Goal: Information Seeking & Learning: Compare options

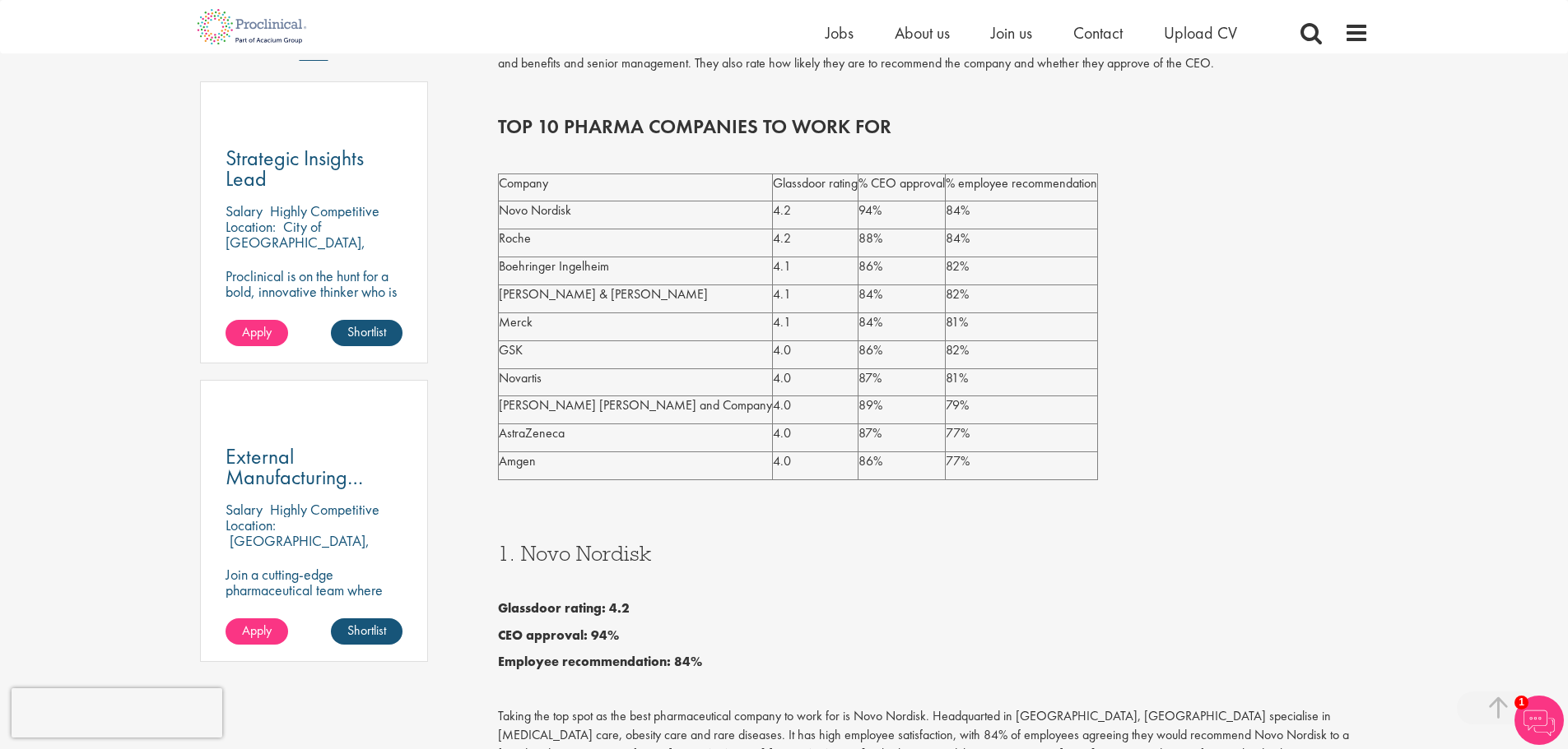
drag, startPoint x: 519, startPoint y: 214, endPoint x: 684, endPoint y: 455, distance: 292.1
click at [684, 455] on tbody "Company Glassdoor rating % CEO approval % employee recommendation Novo Nordisk …" at bounding box center [798, 327] width 599 height 306
click at [859, 275] on p "86%" at bounding box center [902, 266] width 87 height 19
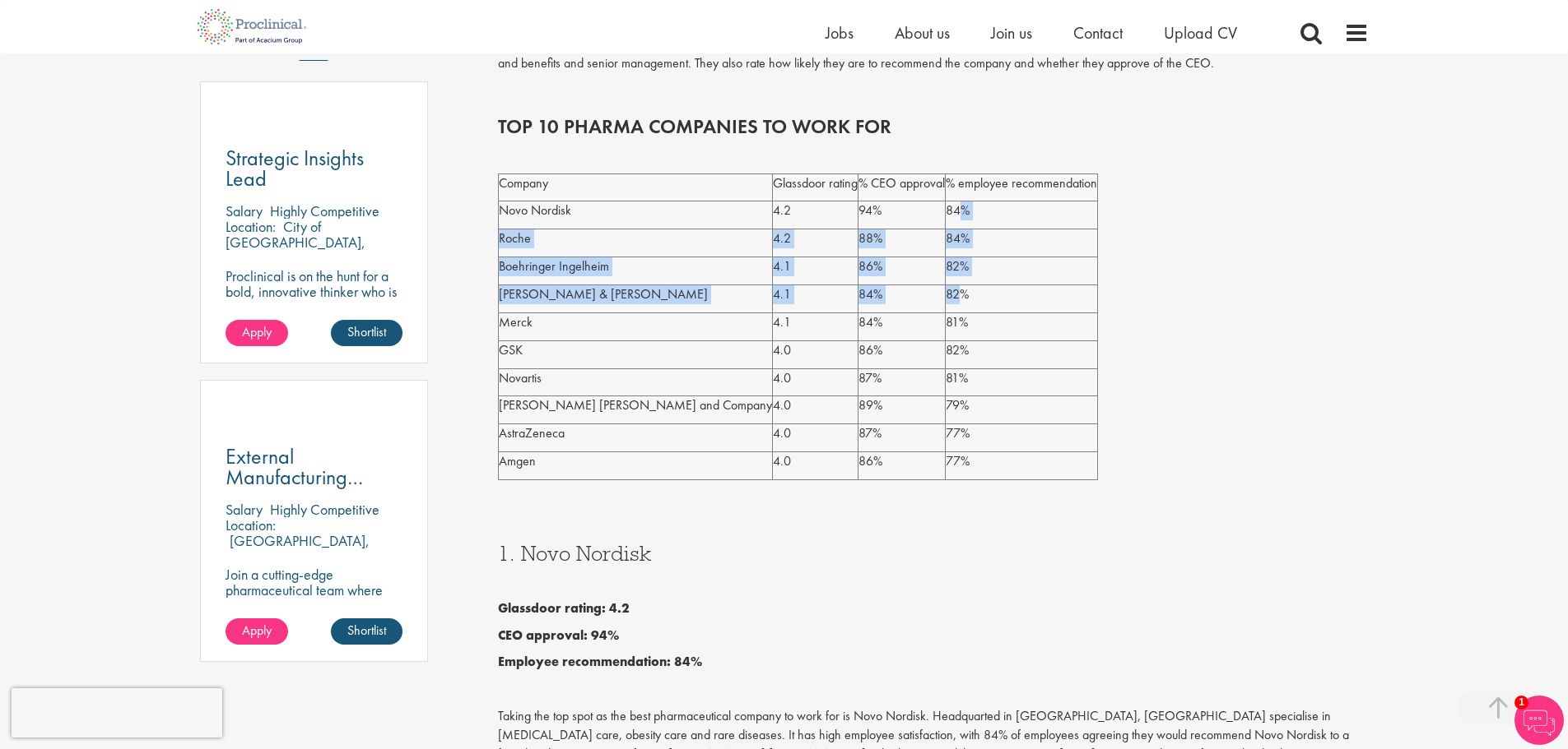
drag, startPoint x: 809, startPoint y: 203, endPoint x: 813, endPoint y: 300, distance: 97.1
click at [813, 300] on tbody "Company Glassdoor rating % CEO approval % employee recommendation Novo Nordisk …" at bounding box center [798, 327] width 599 height 306
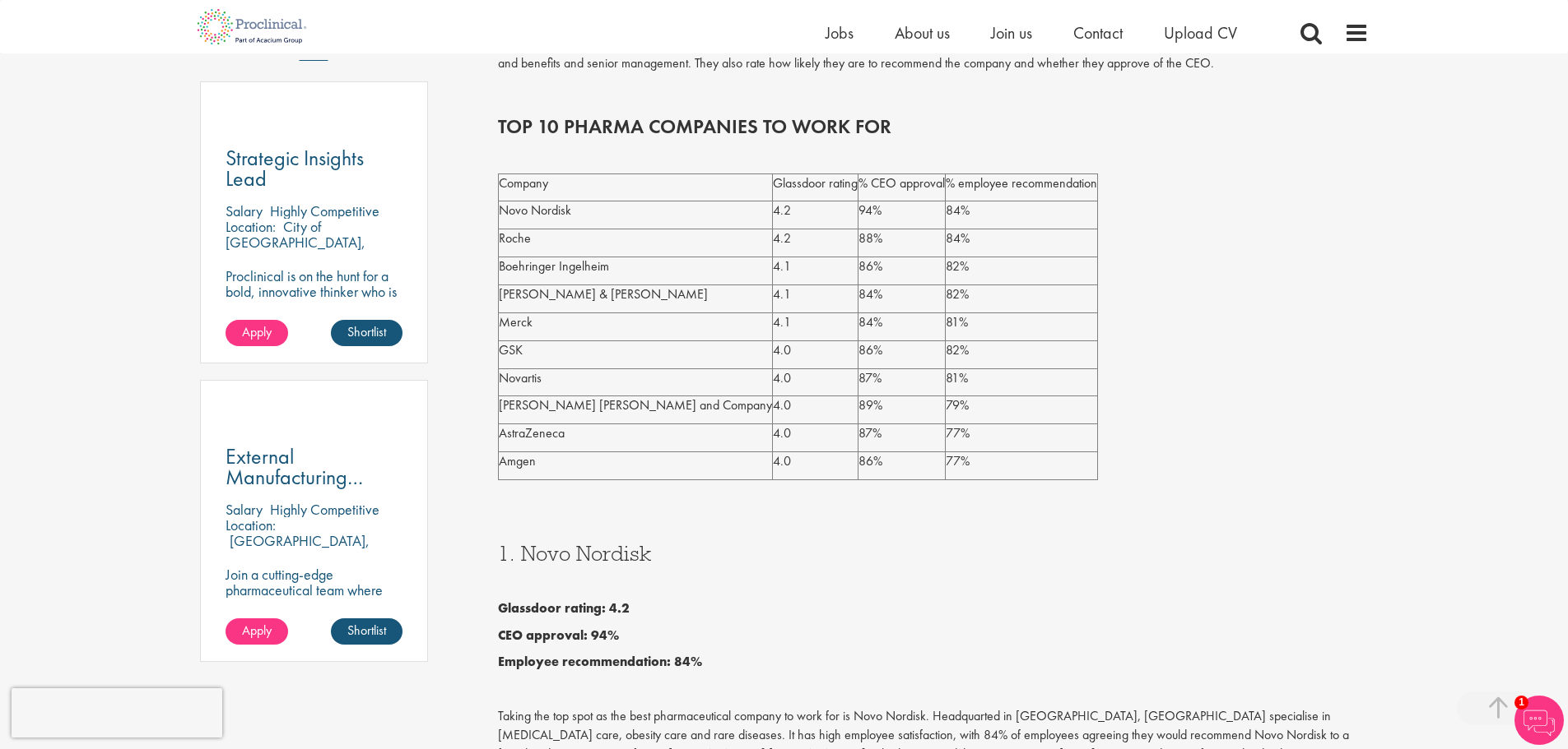
click at [608, 314] on p "Merck" at bounding box center [635, 323] width 273 height 19
drag, startPoint x: 499, startPoint y: 295, endPoint x: 784, endPoint y: 360, distance: 292.3
click at [784, 360] on tbody "Company Glassdoor rating % CEO approval % employee recommendation Novo Nordisk …" at bounding box center [798, 327] width 599 height 306
click at [578, 314] on p "Merck" at bounding box center [635, 323] width 273 height 19
drag, startPoint x: 527, startPoint y: 297, endPoint x: 679, endPoint y: 301, distance: 152.1
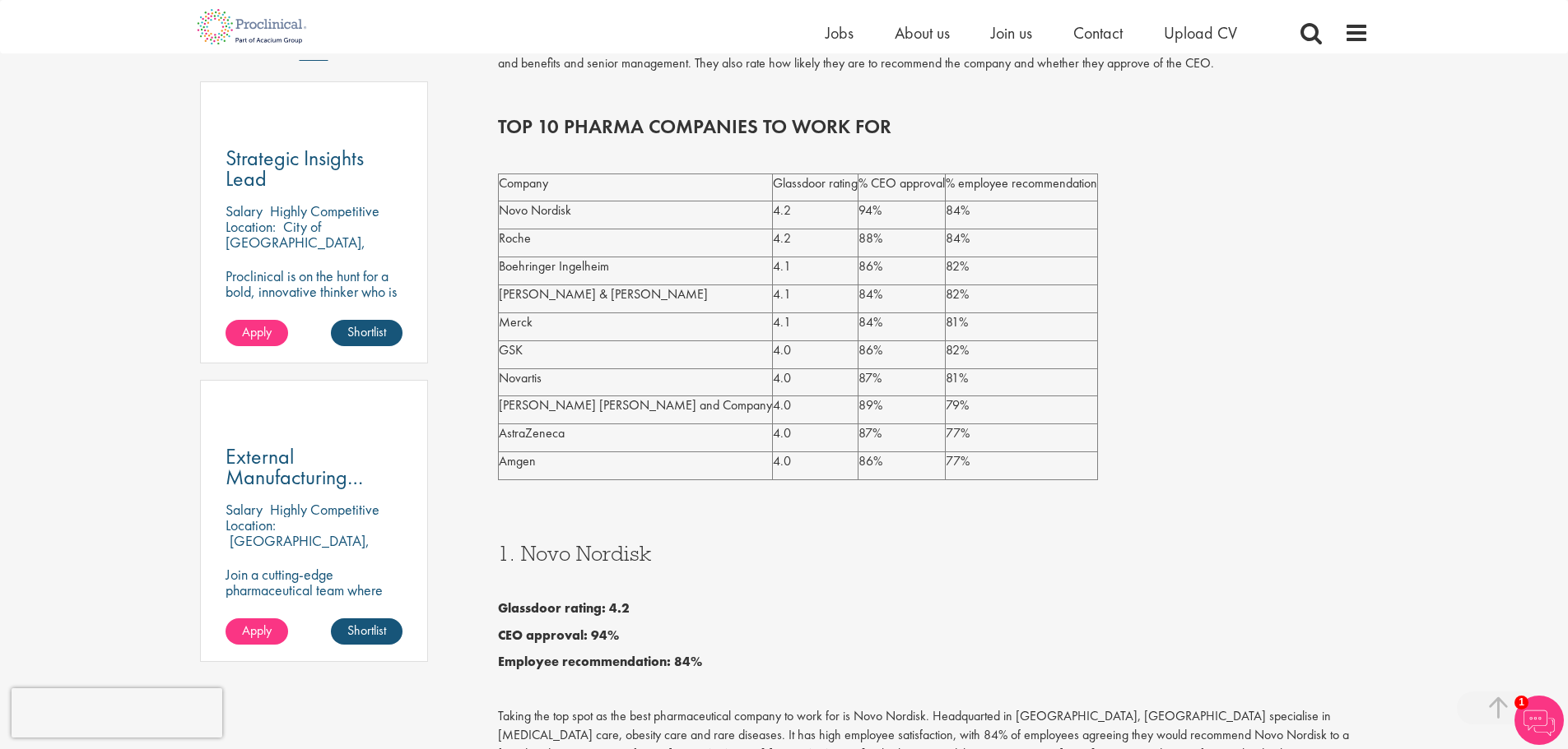
click at [679, 301] on tr "[PERSON_NAME] & [PERSON_NAME] 4.1 84% 82%" at bounding box center [798, 299] width 599 height 28
click at [540, 320] on p "Merck" at bounding box center [635, 323] width 273 height 19
drag, startPoint x: 501, startPoint y: 295, endPoint x: 910, endPoint y: 454, distance: 438.8
click at [910, 454] on tbody "Company Glassdoor rating % CEO approval % employee recommendation Novo Nordisk …" at bounding box center [798, 327] width 599 height 306
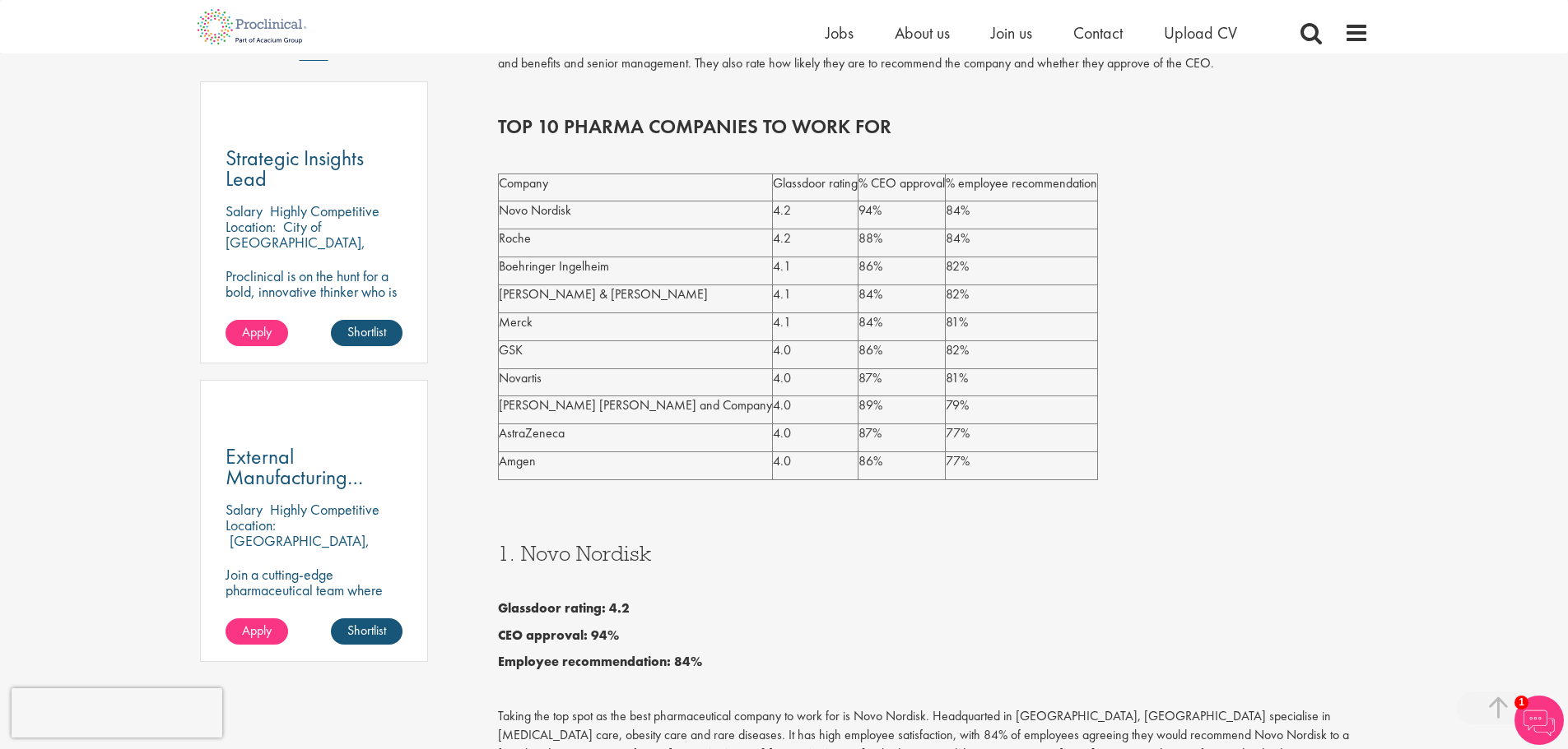
drag, startPoint x: 855, startPoint y: 454, endPoint x: 704, endPoint y: 440, distance: 151.6
click at [704, 440] on tbody "Company Glassdoor rating % CEO approval % employee recommendation Novo Nordisk …" at bounding box center [798, 327] width 599 height 306
click at [540, 413] on p "[PERSON_NAME] [PERSON_NAME] and Company" at bounding box center [635, 405] width 273 height 19
drag, startPoint x: 821, startPoint y: 465, endPoint x: 494, endPoint y: 382, distance: 337.4
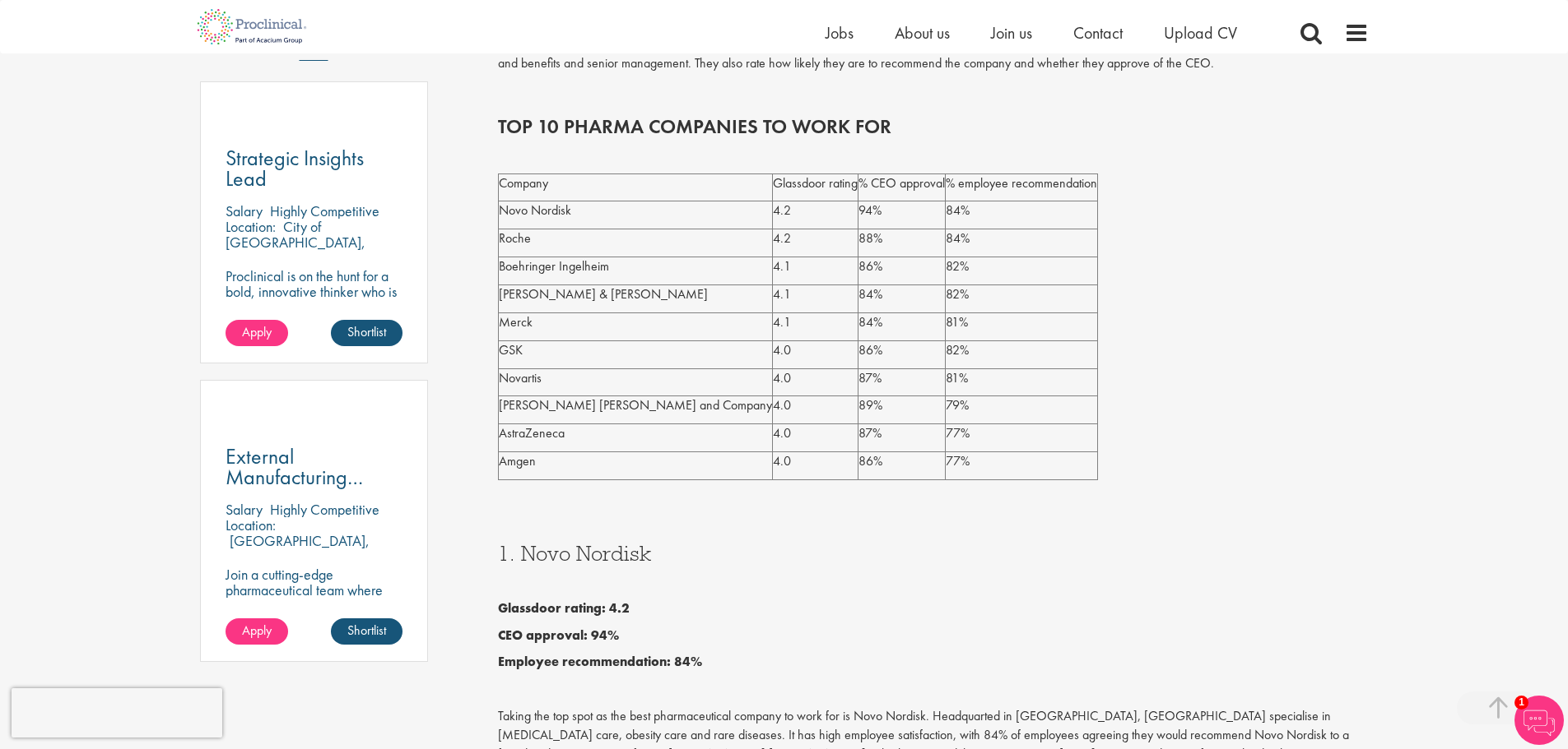
click at [529, 392] on td "Novartis" at bounding box center [635, 383] width 274 height 28
drag, startPoint x: 791, startPoint y: 460, endPoint x: 508, endPoint y: 276, distance: 337.6
click at [508, 276] on tbody "Company Glassdoor rating % CEO approval % employee recommendation Novo Nordisk …" at bounding box center [798, 327] width 599 height 306
click at [773, 384] on p "4.0" at bounding box center [815, 379] width 85 height 19
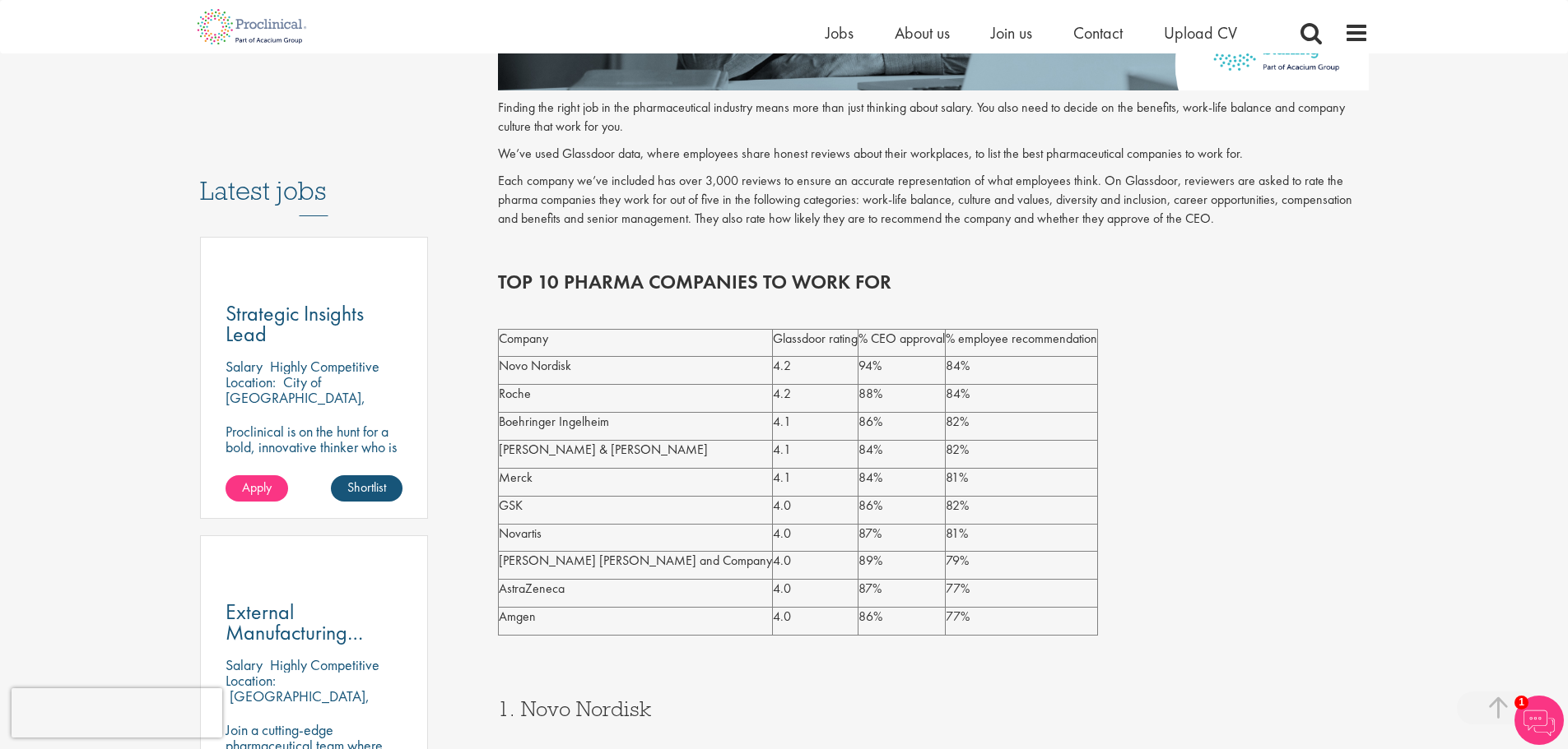
scroll to position [742, 0]
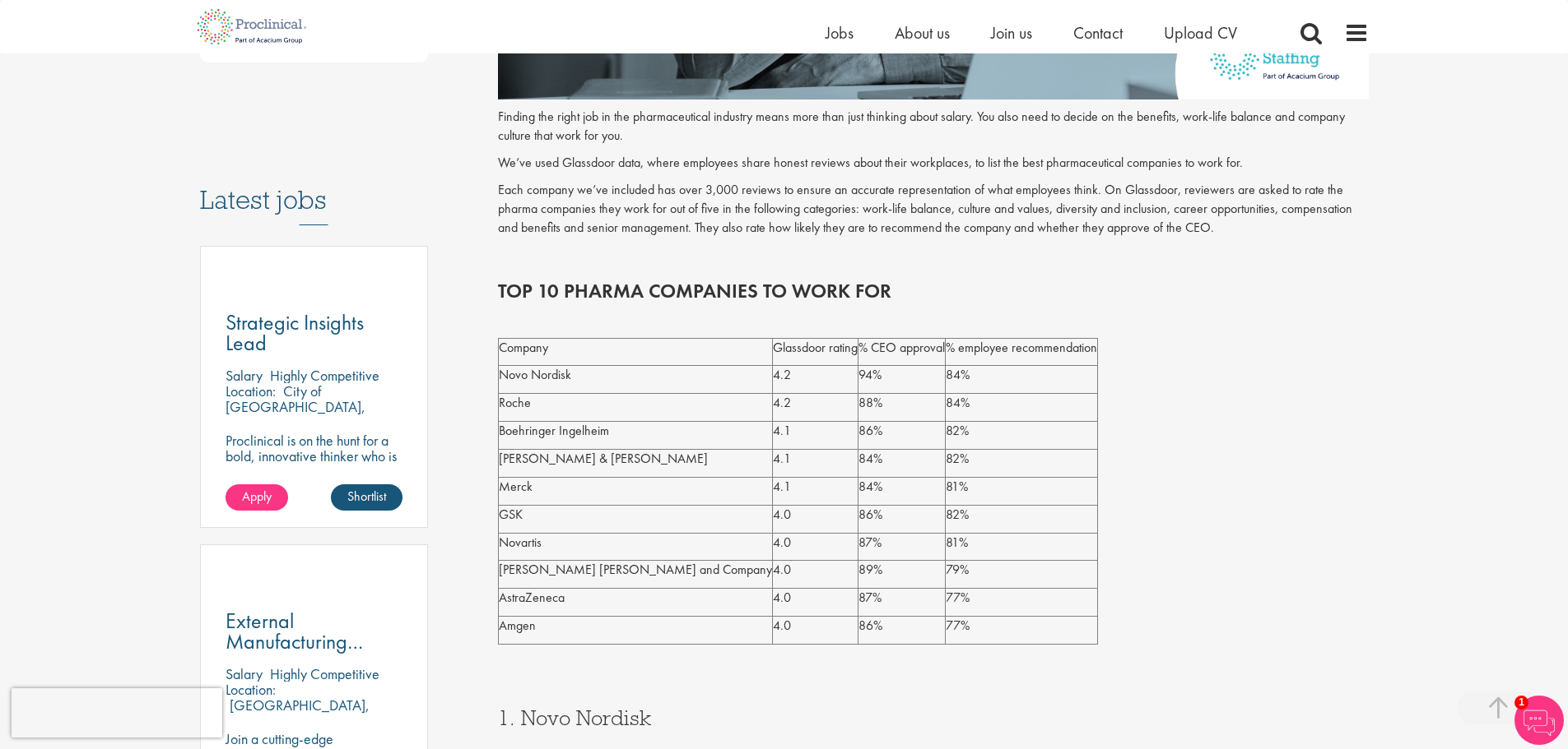
drag, startPoint x: 500, startPoint y: 465, endPoint x: 789, endPoint y: 508, distance: 292.2
click at [761, 505] on tbody "Company Glassdoor rating % CEO approval % employee recommendation Novo Nordisk …" at bounding box center [798, 491] width 599 height 306
click at [567, 537] on p "Novartis" at bounding box center [635, 543] width 273 height 19
drag, startPoint x: 513, startPoint y: 632, endPoint x: 831, endPoint y: 629, distance: 318.0
click at [831, 629] on tr "Amgen 4.0 86% 77%" at bounding box center [798, 631] width 599 height 28
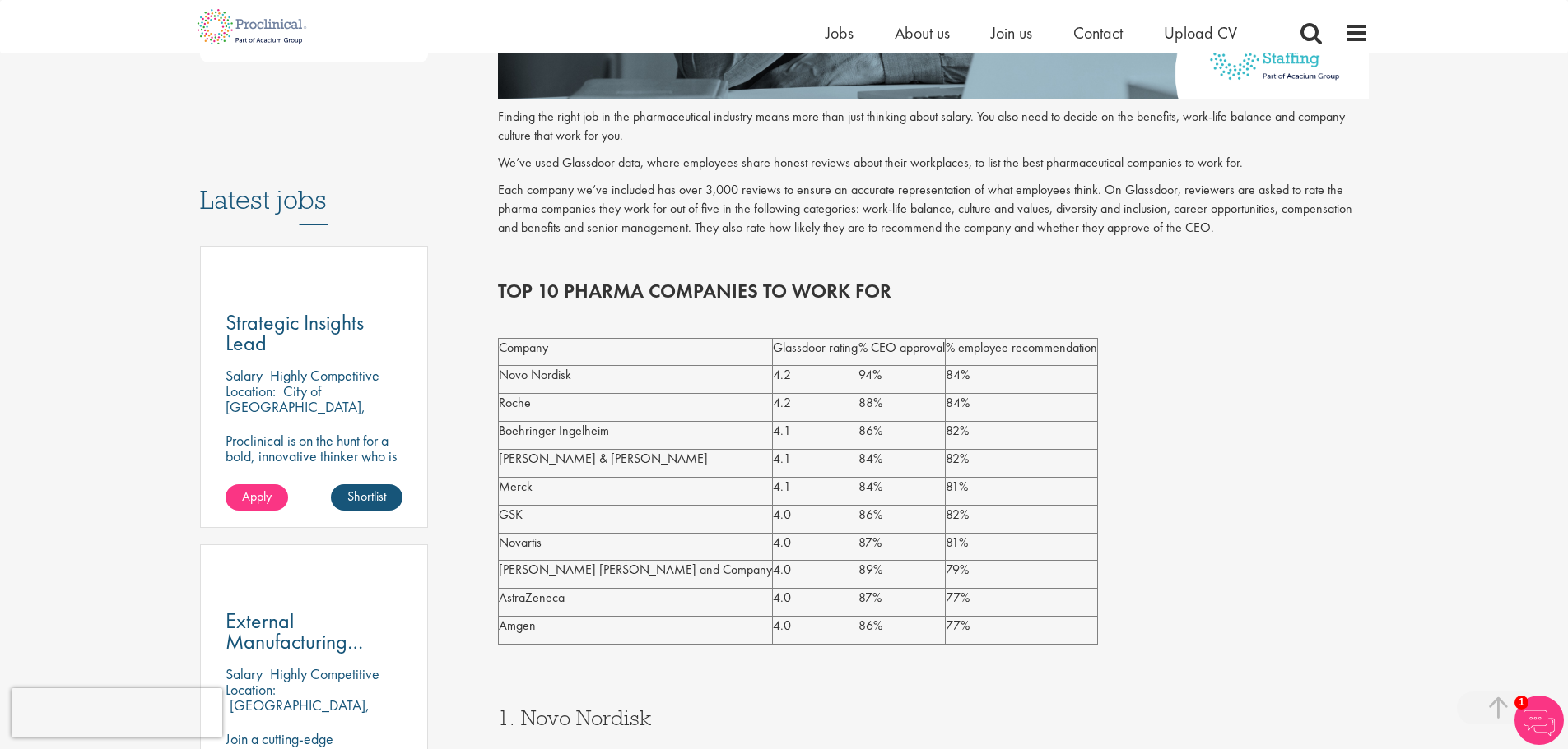
drag, startPoint x: 834, startPoint y: 517, endPoint x: 521, endPoint y: 385, distance: 339.7
click at [521, 385] on tbody "Company Glassdoor rating % CEO approval % employee recommendation Novo Nordisk …" at bounding box center [798, 491] width 599 height 306
click at [773, 508] on p "4.0" at bounding box center [815, 515] width 85 height 19
